Goal: Information Seeking & Learning: Learn about a topic

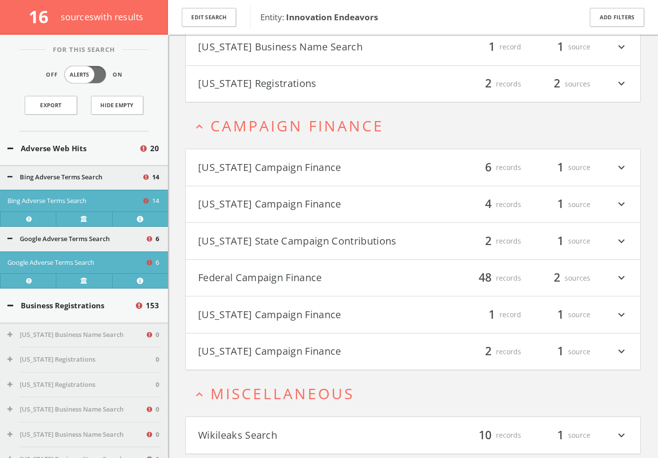
scroll to position [1966, 0]
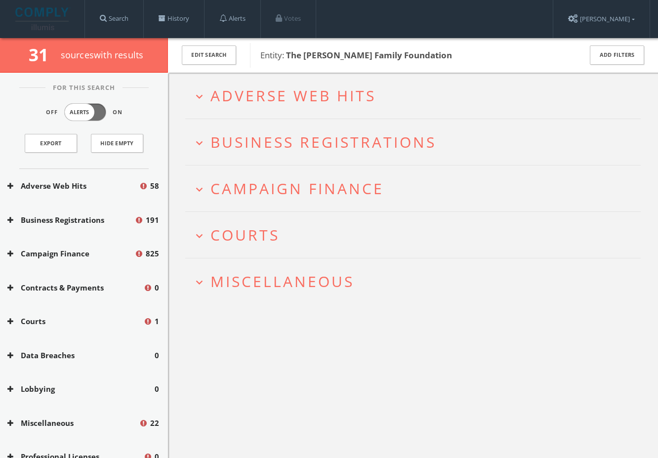
click at [293, 272] on span "Miscellaneous" at bounding box center [283, 281] width 144 height 20
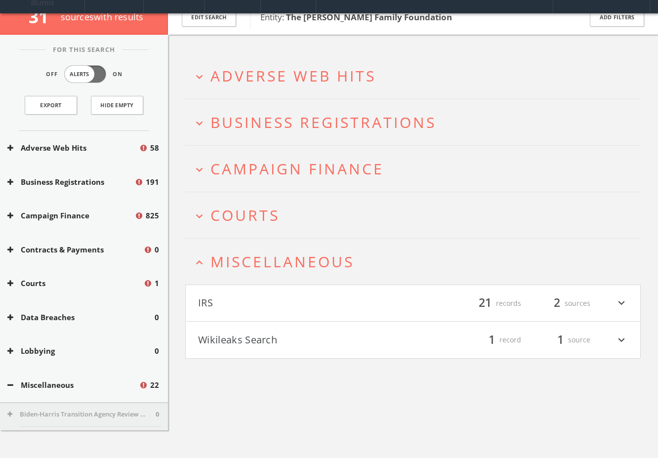
scroll to position [58, 0]
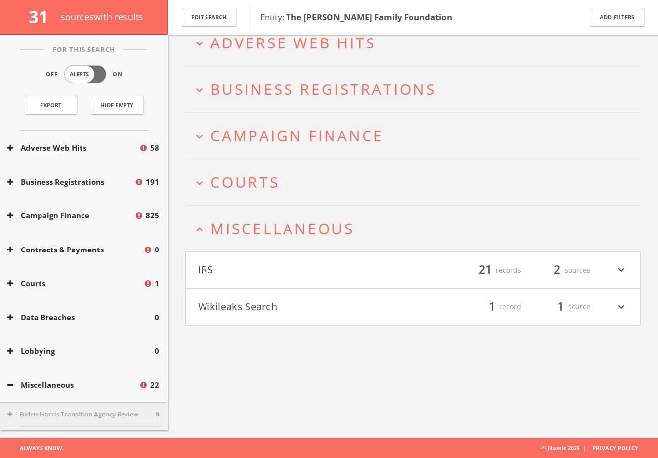
click at [271, 190] on span "Courts" at bounding box center [245, 182] width 69 height 20
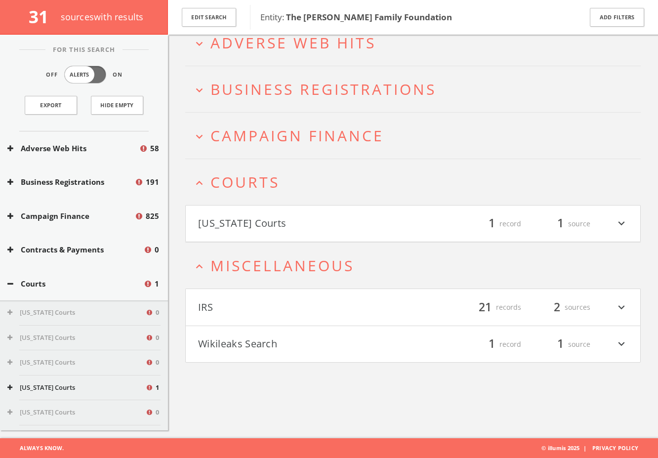
click at [265, 121] on h2 "expand_more Campaign Finance" at bounding box center [413, 136] width 456 height 46
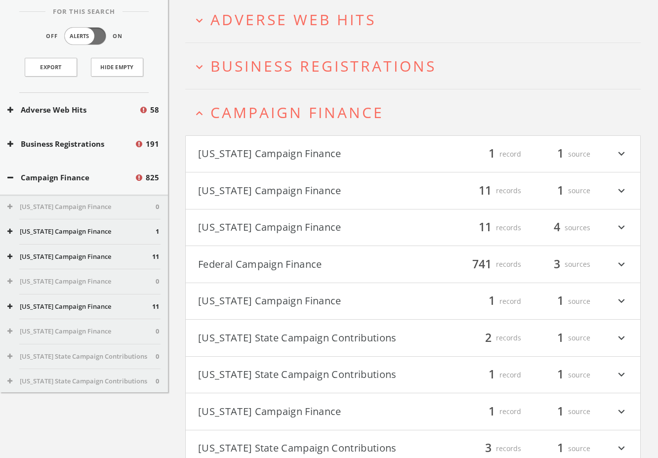
scroll to position [0, 0]
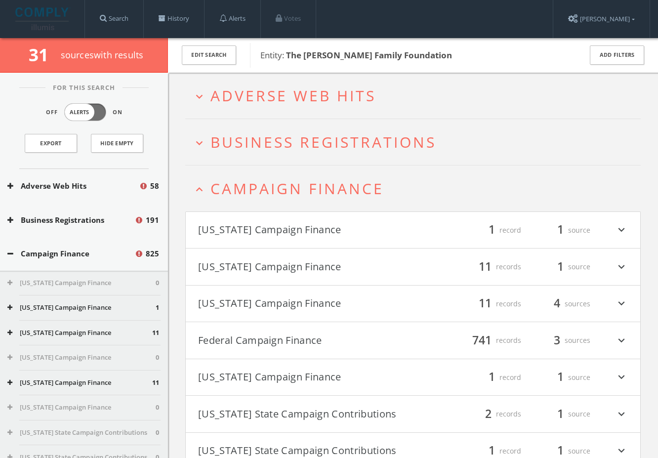
click at [282, 148] on span "Business Registrations" at bounding box center [324, 142] width 226 height 20
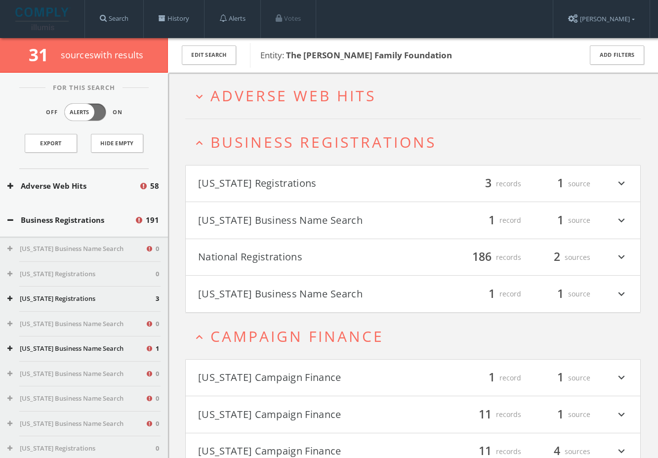
click at [297, 94] on span "Adverse Web Hits" at bounding box center [294, 96] width 166 height 20
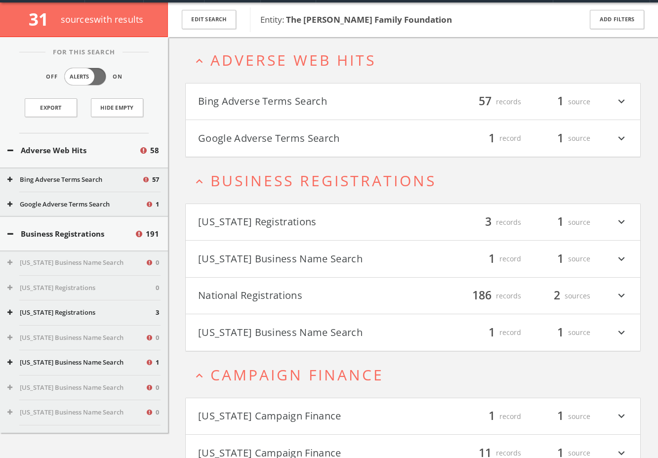
scroll to position [38, 0]
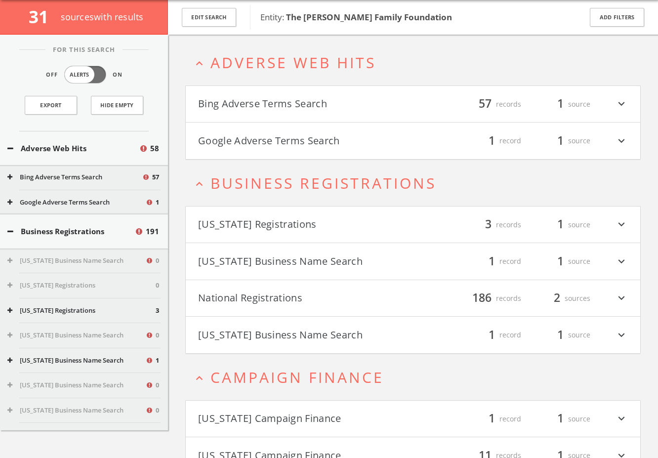
click at [298, 139] on button "Google Adverse Terms Search" at bounding box center [305, 140] width 215 height 17
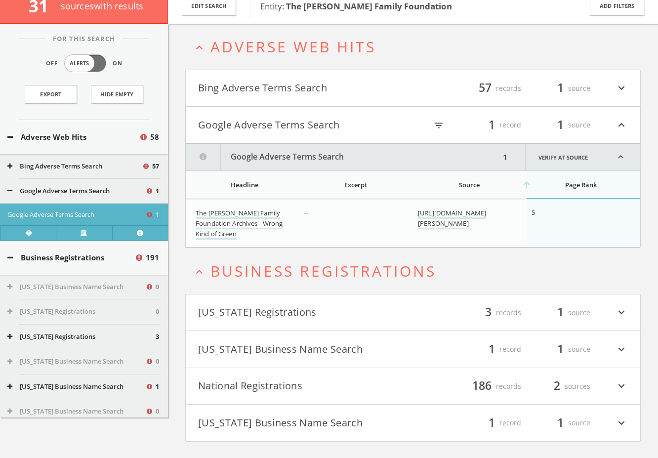
scroll to position [0, 0]
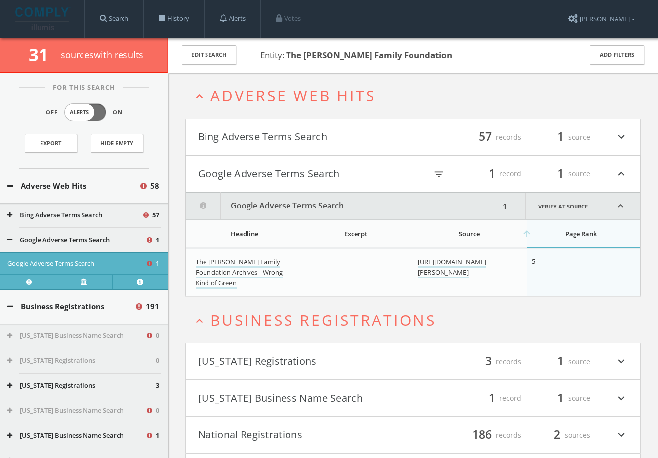
click at [283, 143] on button "Bing Adverse Terms Search" at bounding box center [305, 137] width 215 height 17
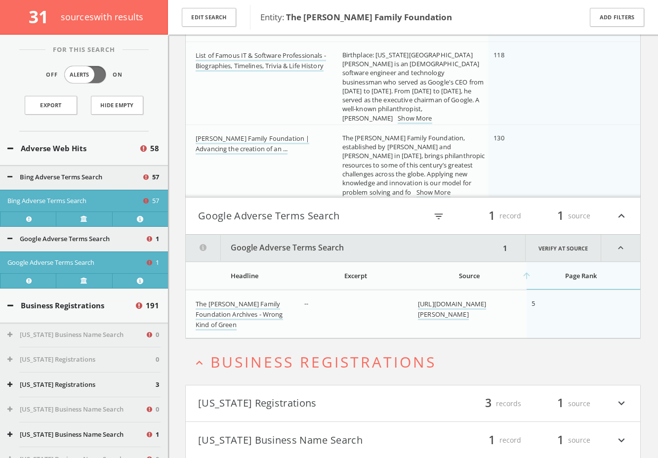
scroll to position [4304, 0]
